Goal: Task Accomplishment & Management: Use online tool/utility

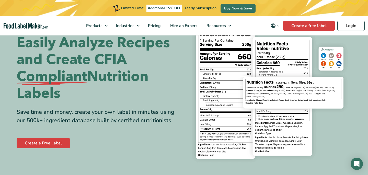
scroll to position [29, 0]
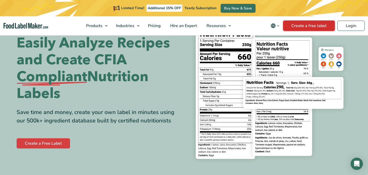
click at [306, 25] on link "Create a free label" at bounding box center [309, 26] width 52 height 10
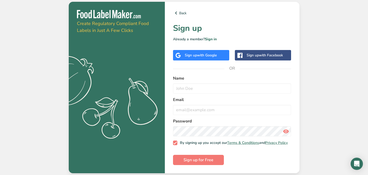
click at [216, 55] on span "with Google" at bounding box center [207, 55] width 20 height 5
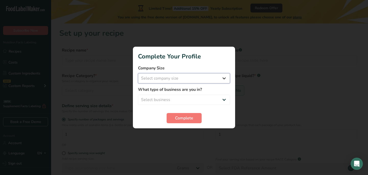
click at [176, 79] on select "Select company size Fewer than 10 Employees 10 to 50 Employees 51 to 500 Employ…" at bounding box center [184, 78] width 92 height 10
select select "1"
click at [180, 97] on select "Select business Packaged Food Manufacturer Restaurant & Cafe Bakery Meal Plans …" at bounding box center [184, 100] width 92 height 10
select select "8"
click at [183, 119] on span "Complete" at bounding box center [184, 118] width 18 height 6
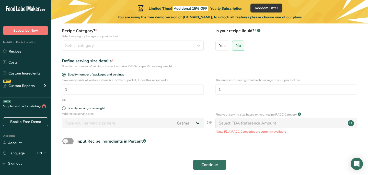
scroll to position [68, 0]
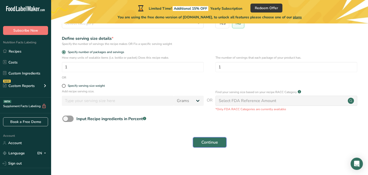
click at [204, 143] on span "Continue" at bounding box center [210, 143] width 17 height 6
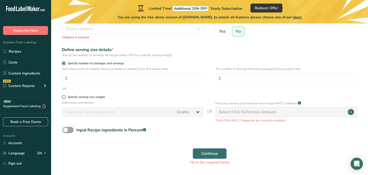
scroll to position [0, 0]
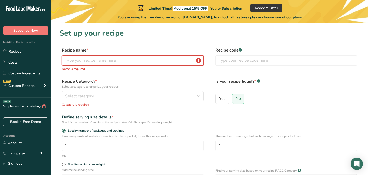
click at [123, 61] on input "text" at bounding box center [133, 60] width 142 height 10
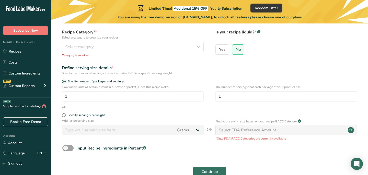
scroll to position [85, 0]
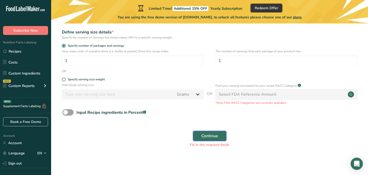
click at [222, 139] on button "Continue" at bounding box center [210, 136] width 34 height 10
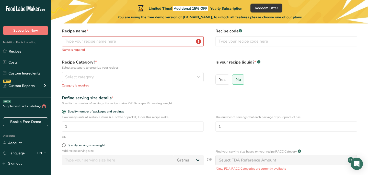
scroll to position [20, 0]
click at [140, 39] on input "text" at bounding box center [133, 41] width 142 height 10
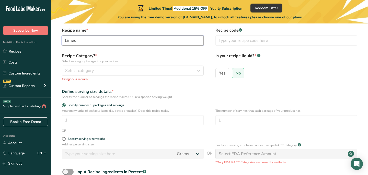
type input "Limes"
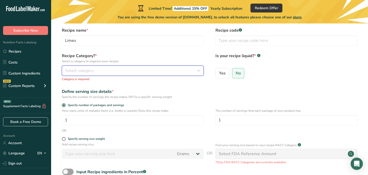
click at [132, 69] on div "Select category" at bounding box center [131, 71] width 132 height 6
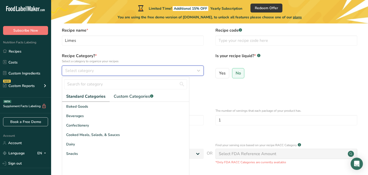
click at [119, 73] on div "Select category" at bounding box center [131, 71] width 132 height 6
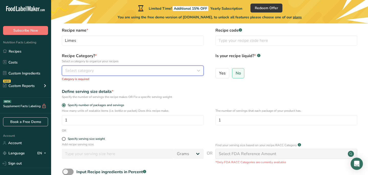
click at [119, 69] on div "Select category" at bounding box center [131, 71] width 132 height 6
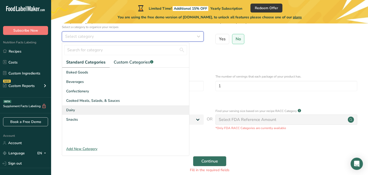
scroll to position [65, 0]
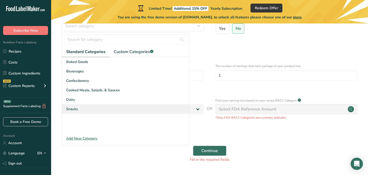
click at [101, 114] on div "Snacks" at bounding box center [125, 109] width 127 height 9
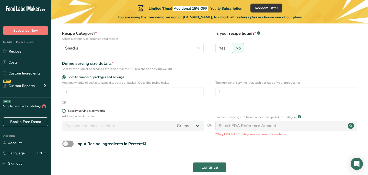
scroll to position [41, 0]
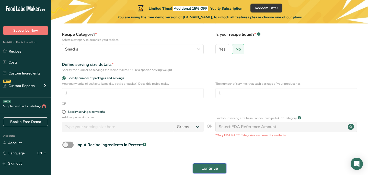
click at [211, 166] on span "Continue" at bounding box center [210, 169] width 17 height 6
click at [228, 126] on div "Select FDA Reference Amount" at bounding box center [248, 127] width 58 height 6
